Goal: Task Accomplishment & Management: Manage account settings

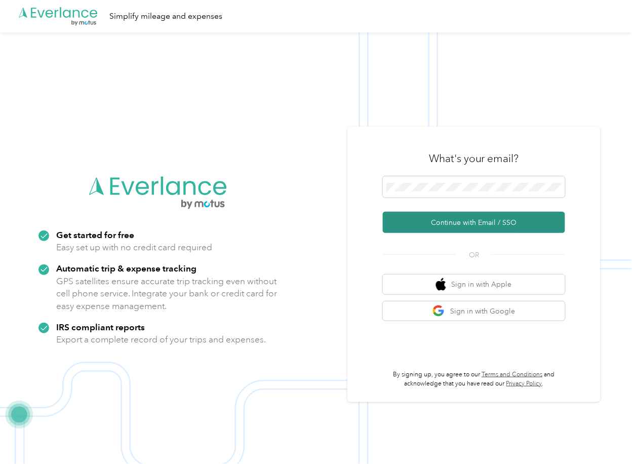
click at [419, 222] on button "Continue with Email / SSO" at bounding box center [474, 222] width 182 height 21
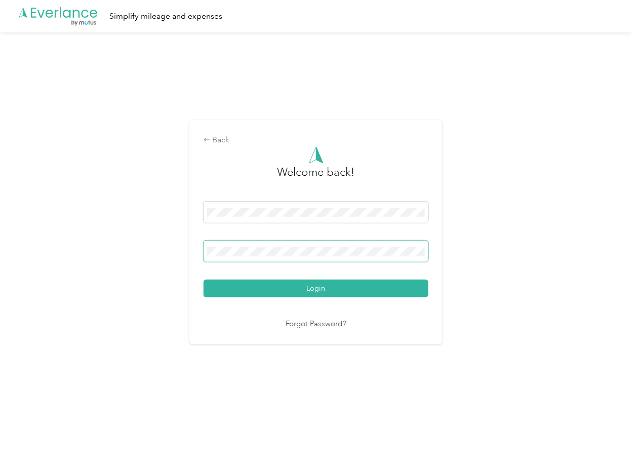
click at [260, 246] on span at bounding box center [316, 250] width 225 height 21
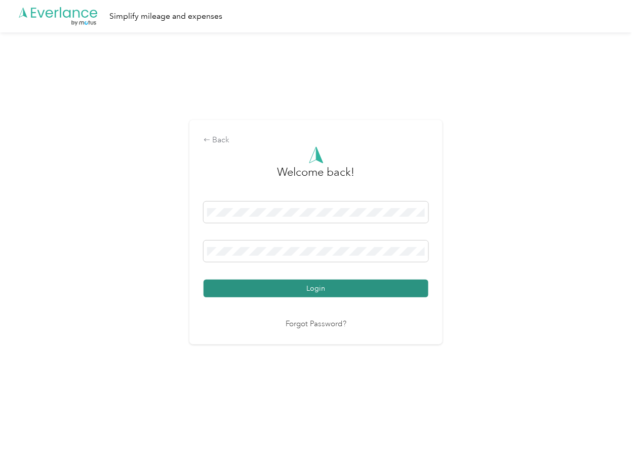
click at [237, 292] on button "Login" at bounding box center [316, 288] width 225 height 18
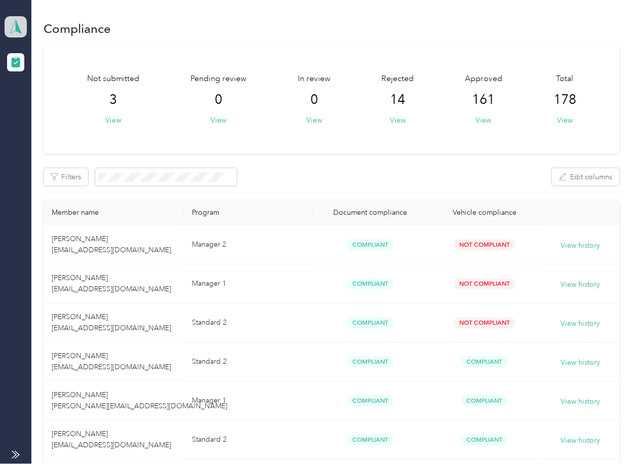
click at [14, 25] on icon at bounding box center [15, 27] width 15 height 14
click at [47, 101] on div "Log out" at bounding box center [32, 106] width 39 height 11
